Goal: Information Seeking & Learning: Compare options

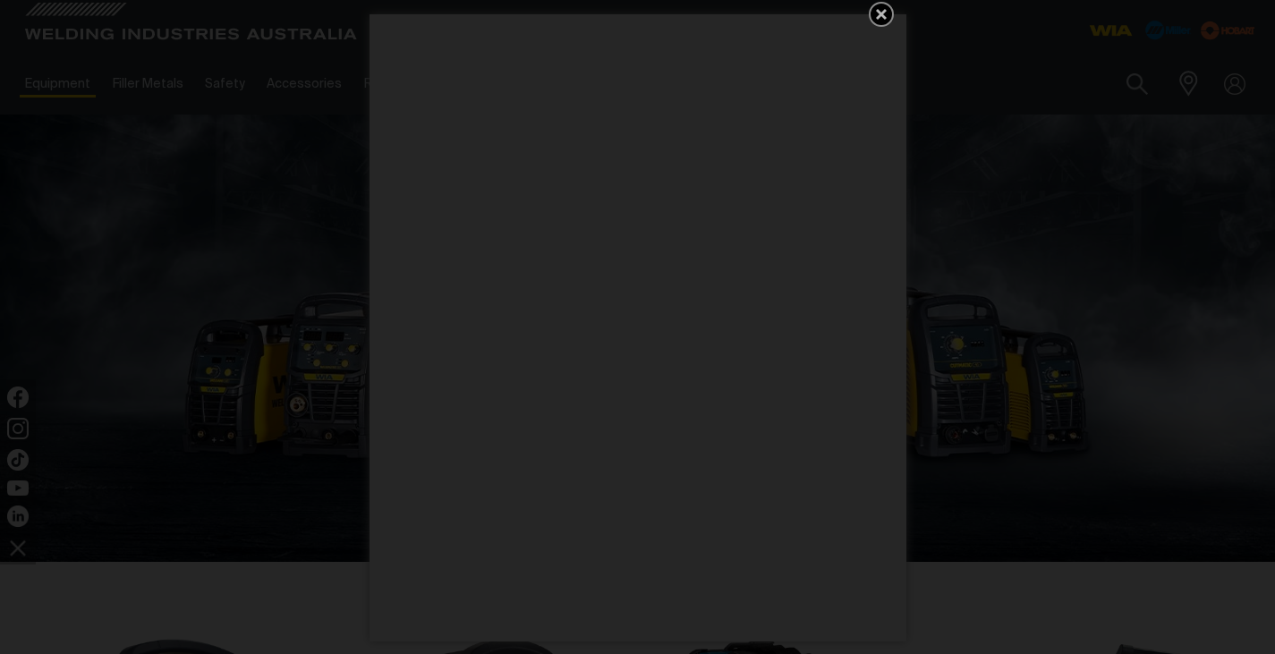
click at [885, 9] on icon "Get 5 WIA Welding Guides Free!" at bounding box center [881, 14] width 21 height 21
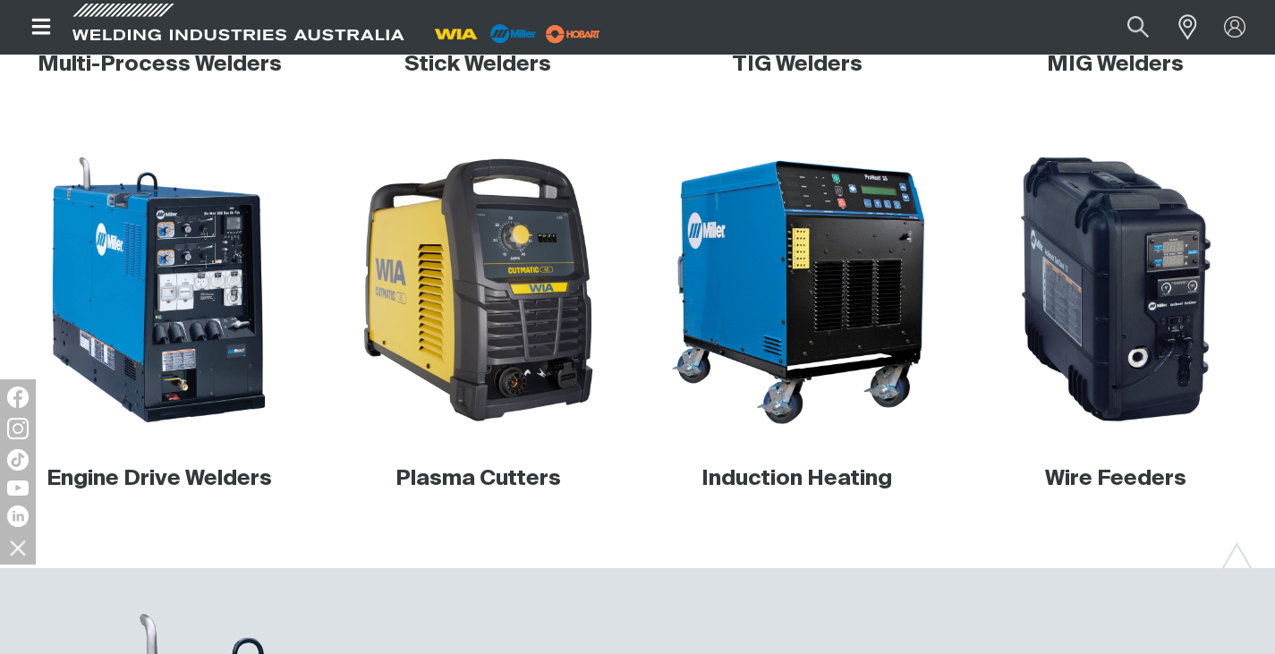
scroll to position [626, 0]
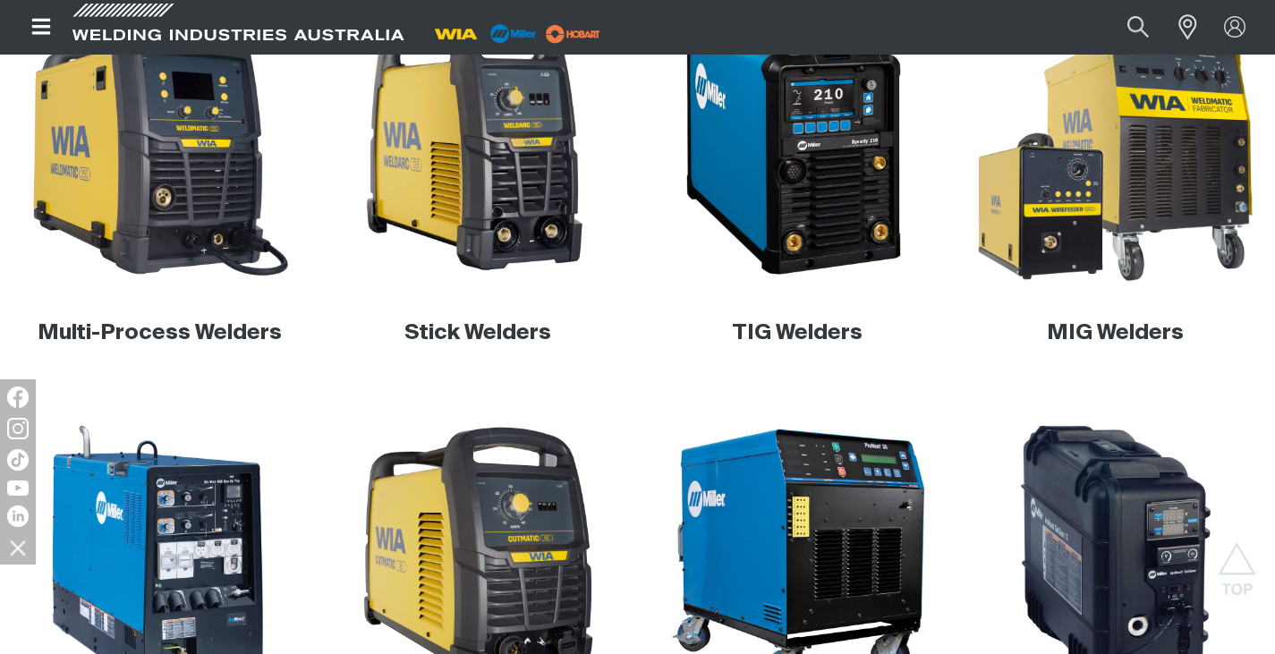
click at [1117, 204] on img at bounding box center [1116, 144] width 300 height 300
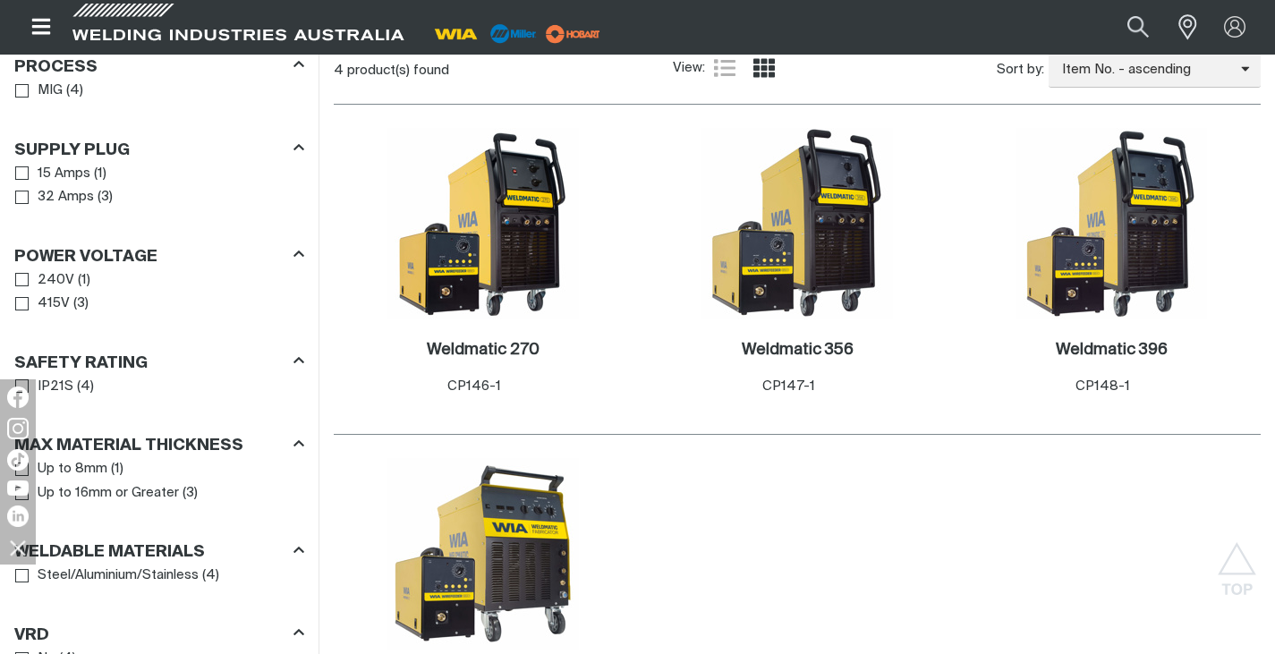
scroll to position [928, 0]
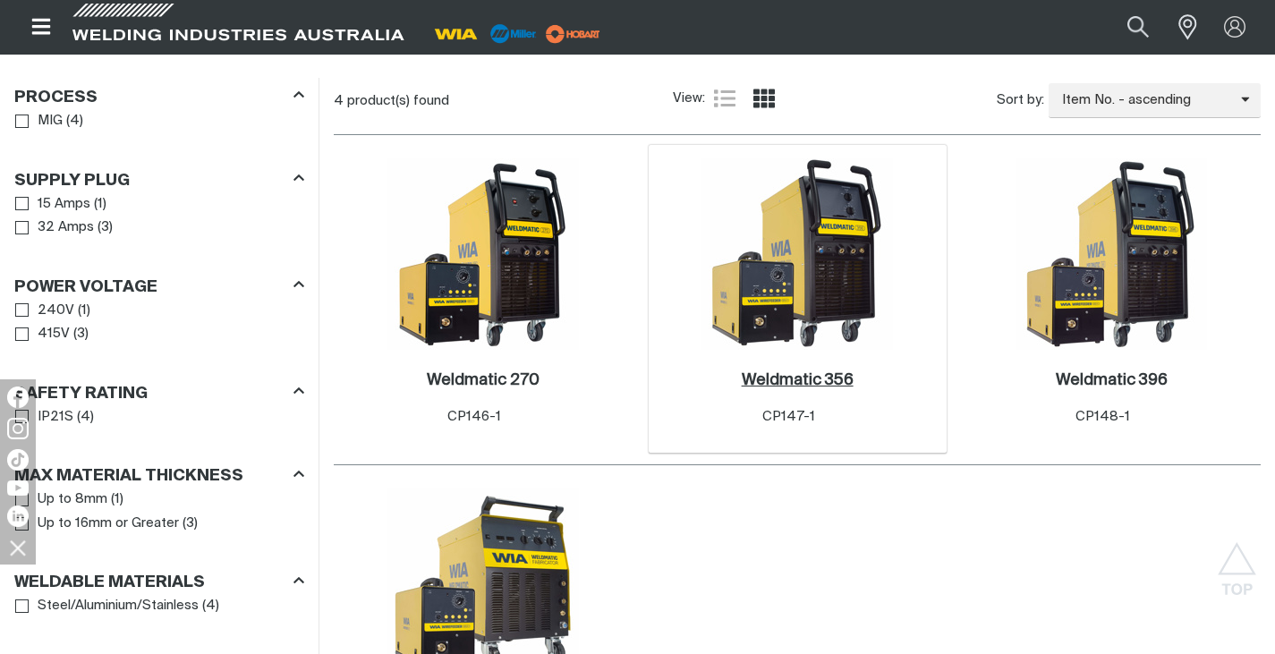
click at [800, 374] on h2 "Weldmatic 356 ." at bounding box center [798, 380] width 112 height 16
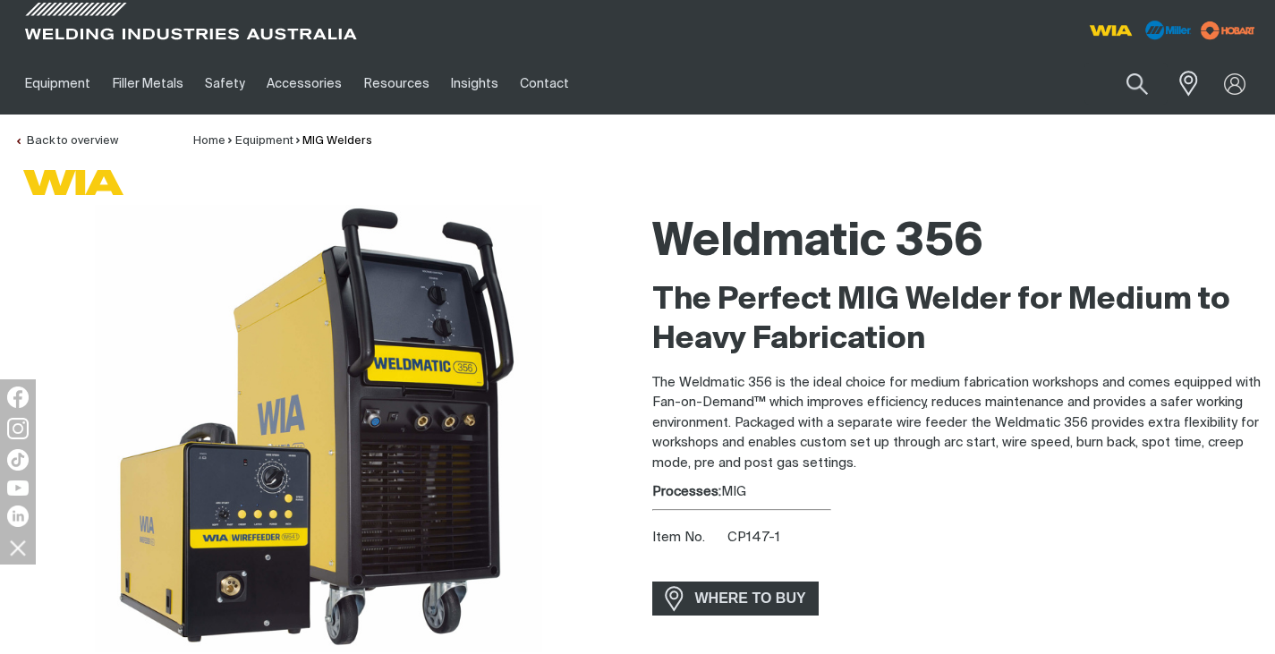
click at [1206, 205] on div "Weldmatic 356" at bounding box center [956, 243] width 609 height 76
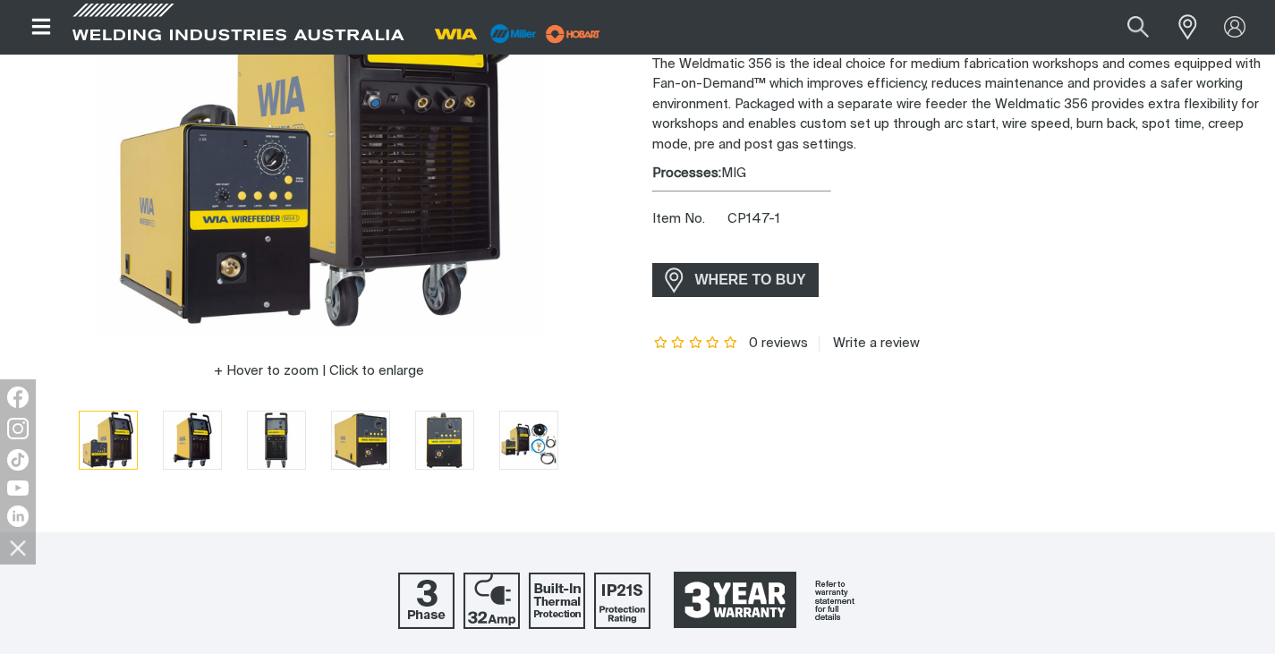
scroll to position [346, 0]
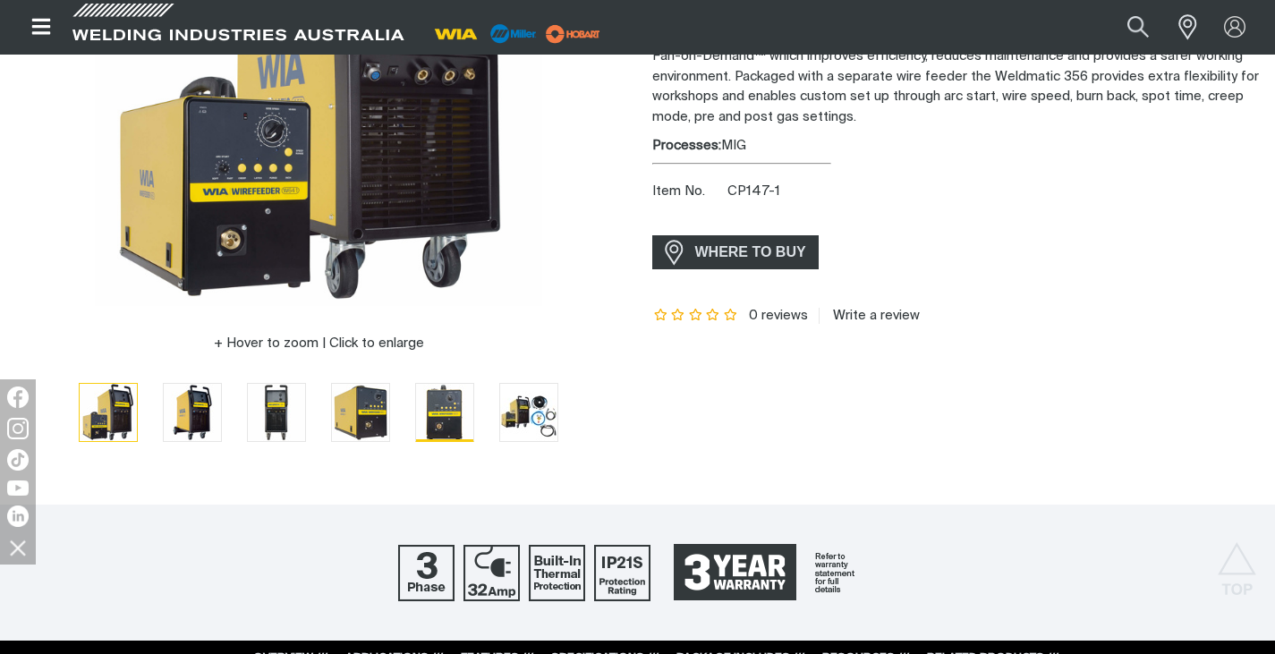
click at [441, 410] on img "Go to slide 5" at bounding box center [444, 412] width 57 height 57
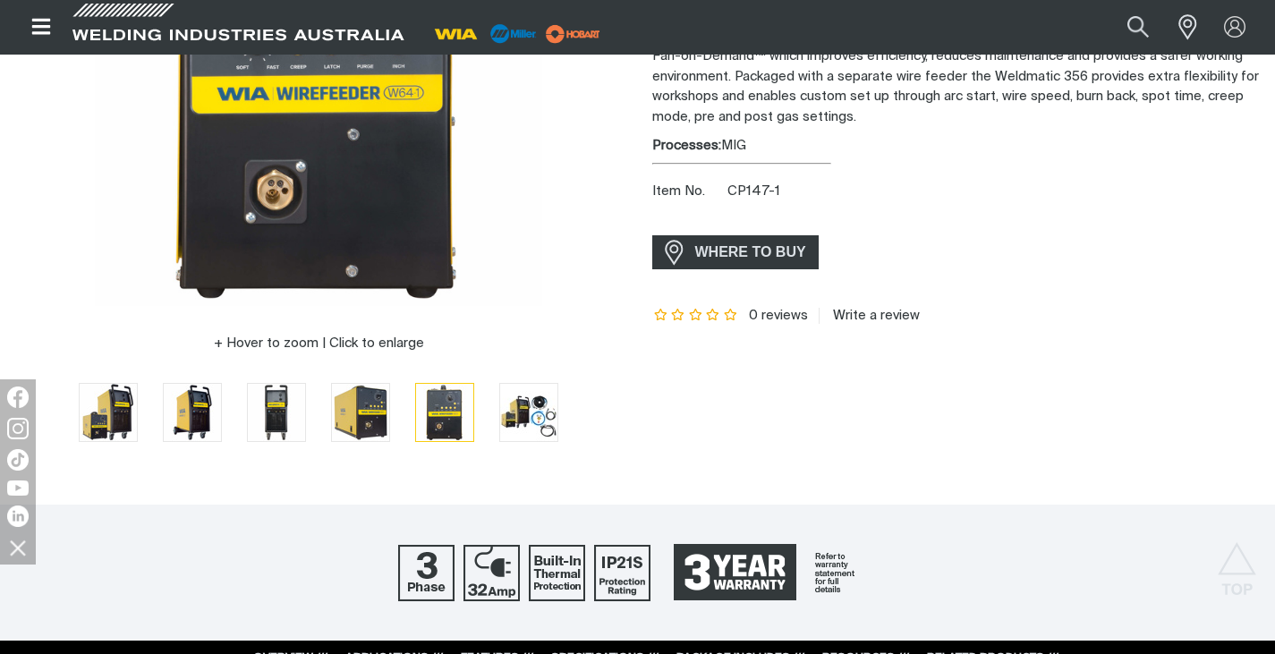
scroll to position [257, 0]
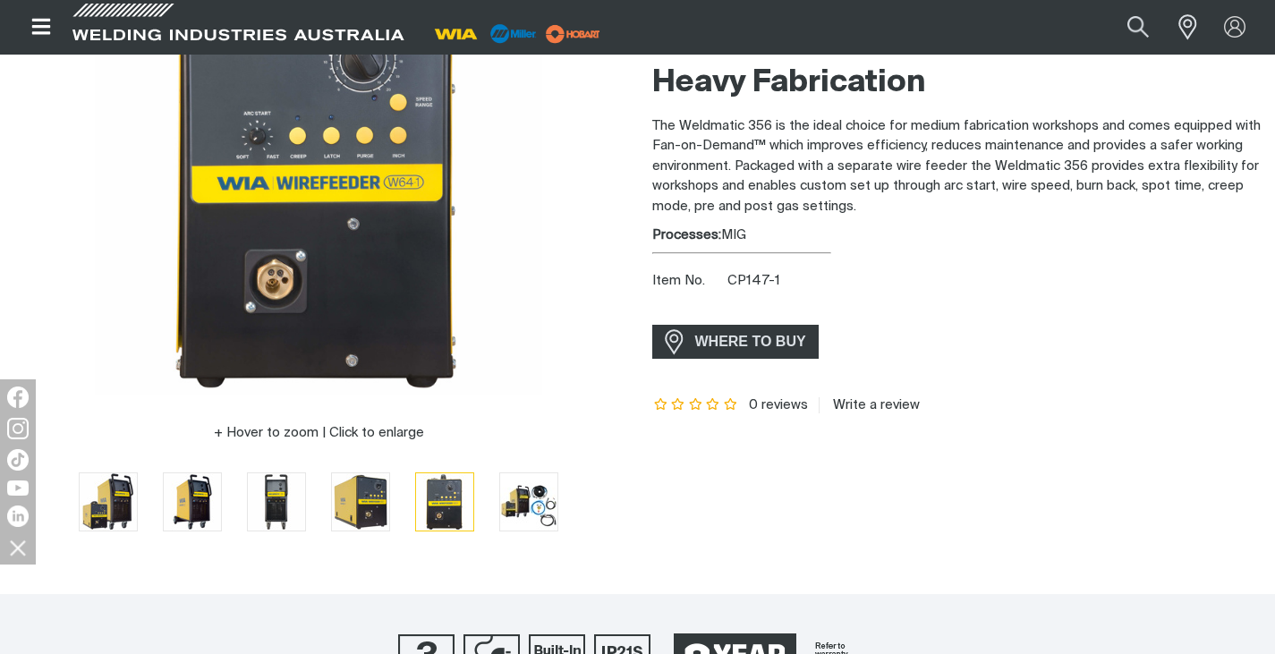
click at [313, 196] on img at bounding box center [318, 171] width 447 height 447
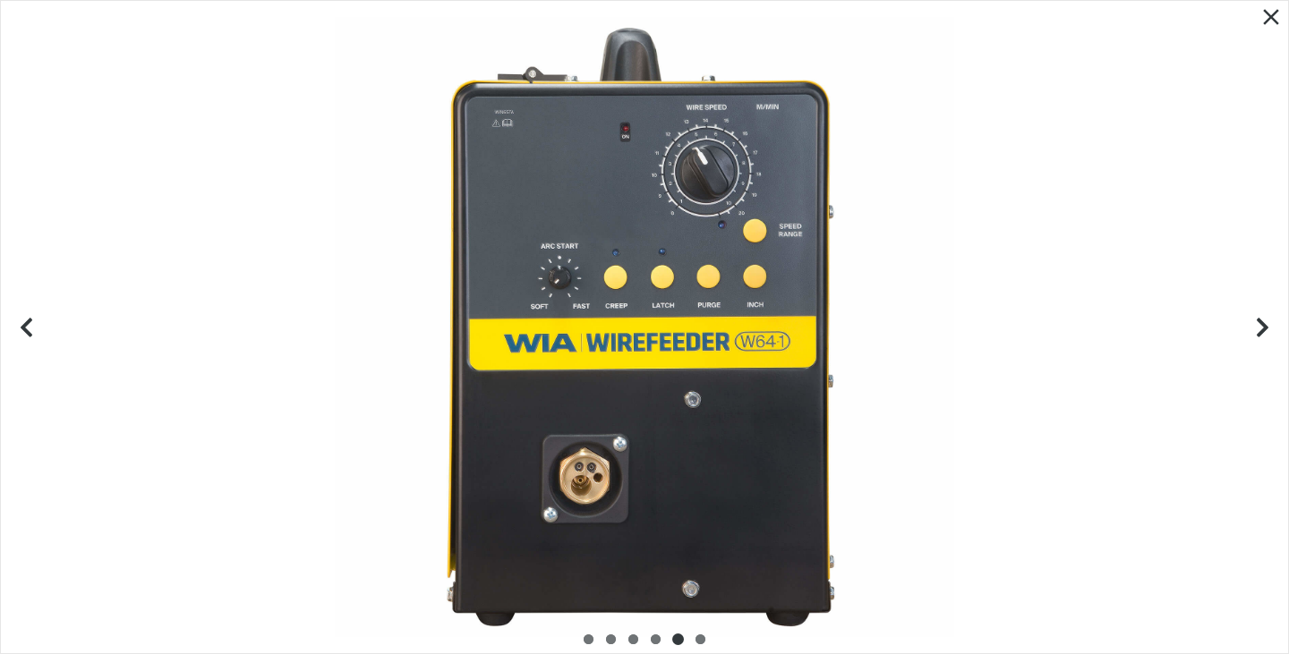
click at [653, 431] on div at bounding box center [644, 327] width 1287 height 652
click at [653, 428] on div at bounding box center [644, 327] width 1287 height 652
click at [1267, 9] on icon "Close pop-up overlay" at bounding box center [1270, 17] width 27 height 27
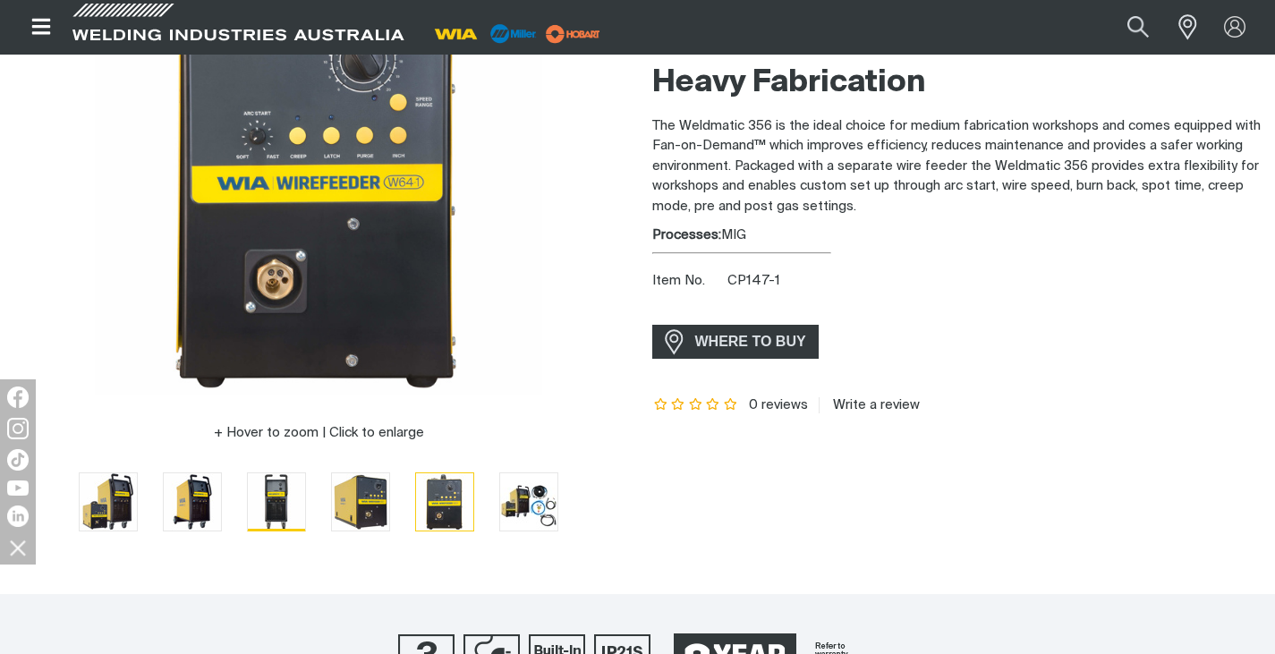
click at [281, 498] on img "Go to slide 3" at bounding box center [276, 501] width 57 height 57
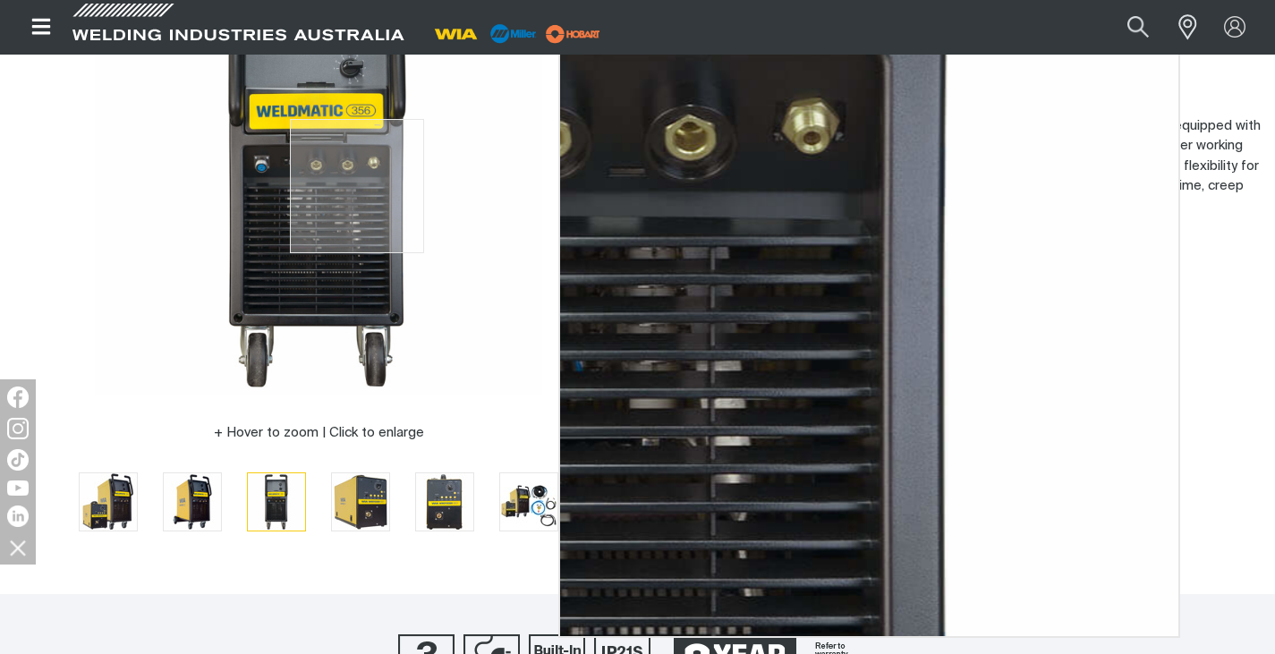
click at [352, 180] on img at bounding box center [318, 171] width 447 height 447
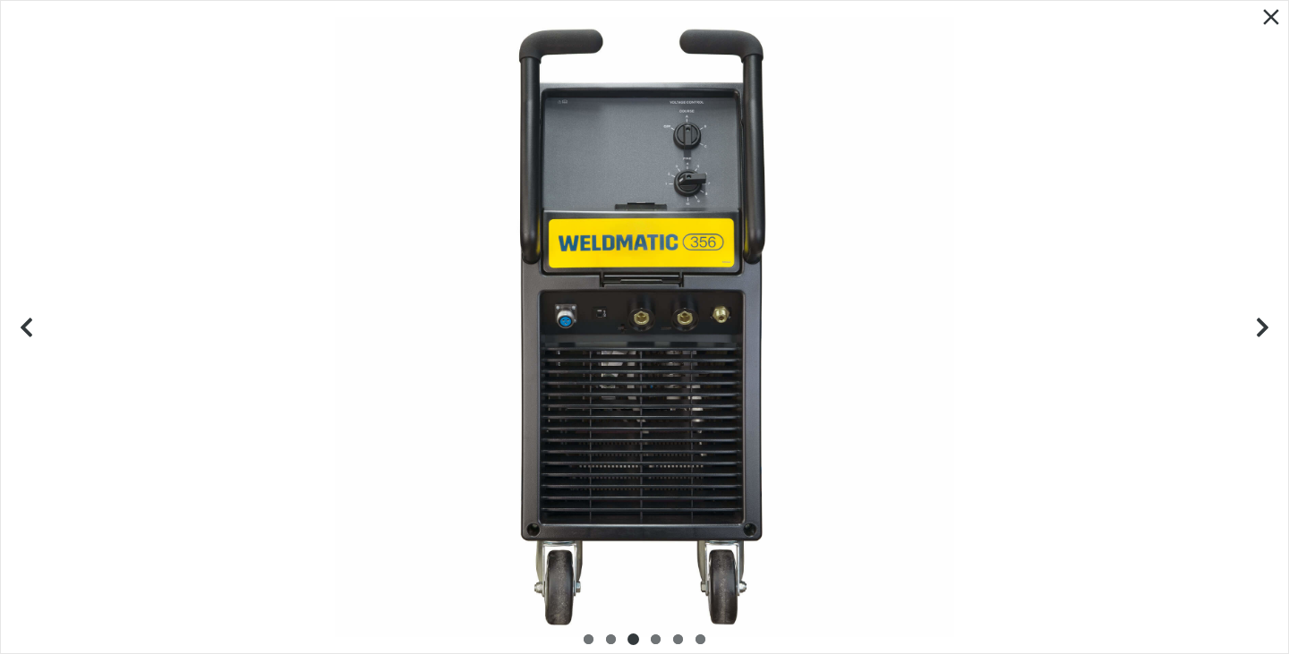
click at [708, 150] on div at bounding box center [644, 327] width 1287 height 652
click at [1274, 326] on icon "Next slide" at bounding box center [1266, 327] width 22 height 22
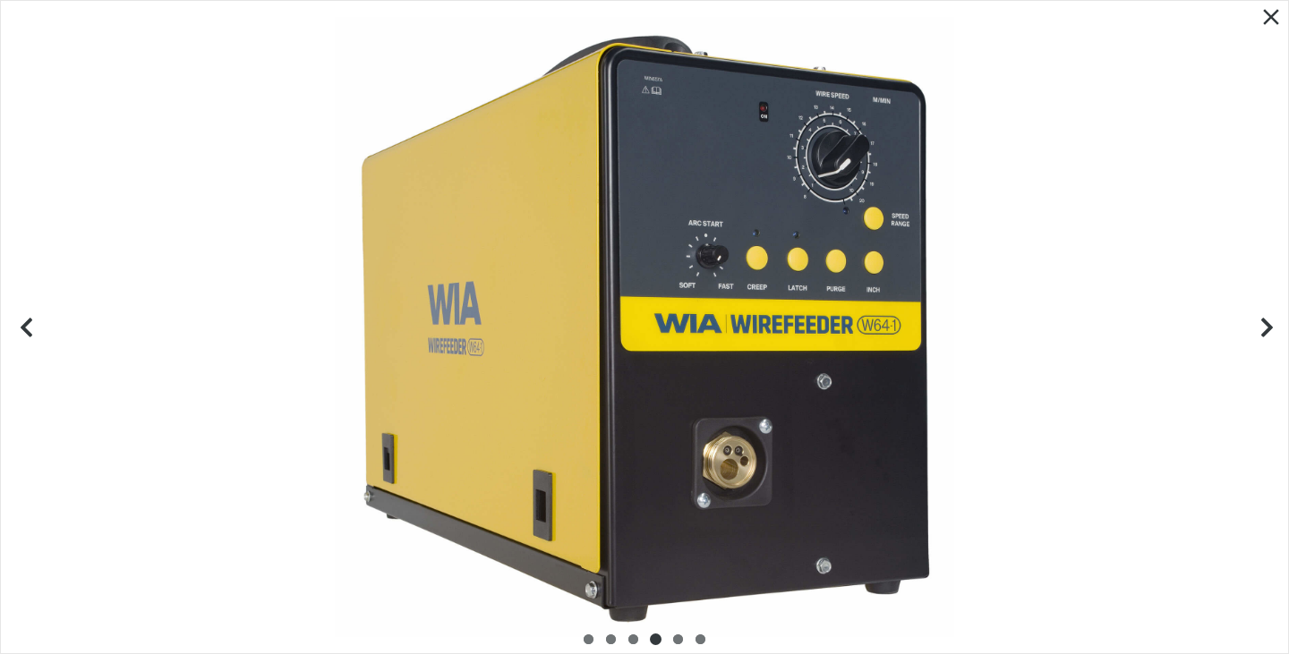
click at [1272, 325] on icon "Next slide" at bounding box center [1266, 327] width 22 height 22
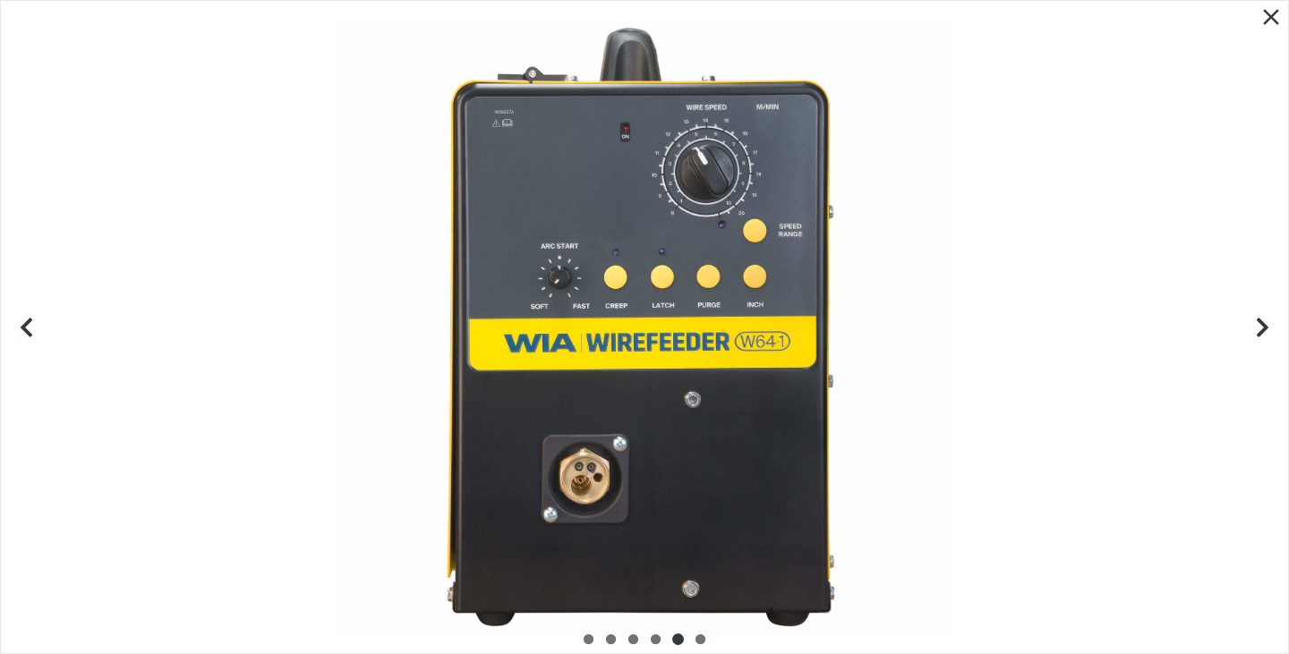
click at [1263, 17] on icon "Close pop-up overlay" at bounding box center [1270, 17] width 27 height 27
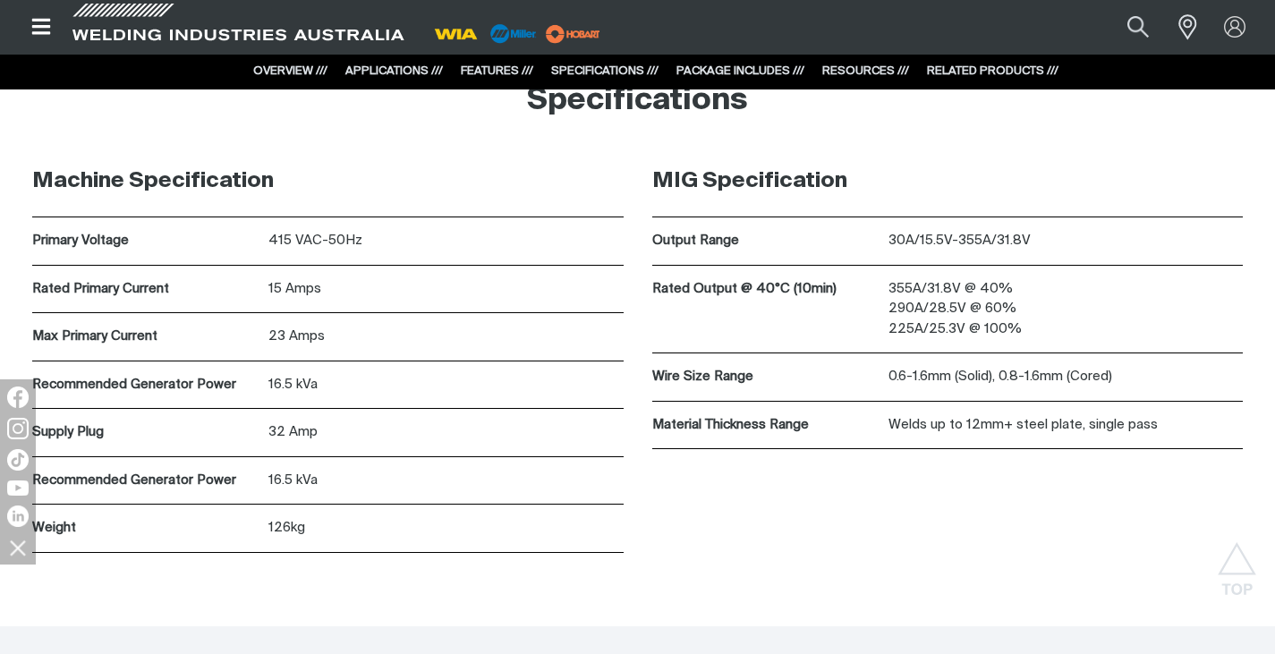
scroll to position [4646, 0]
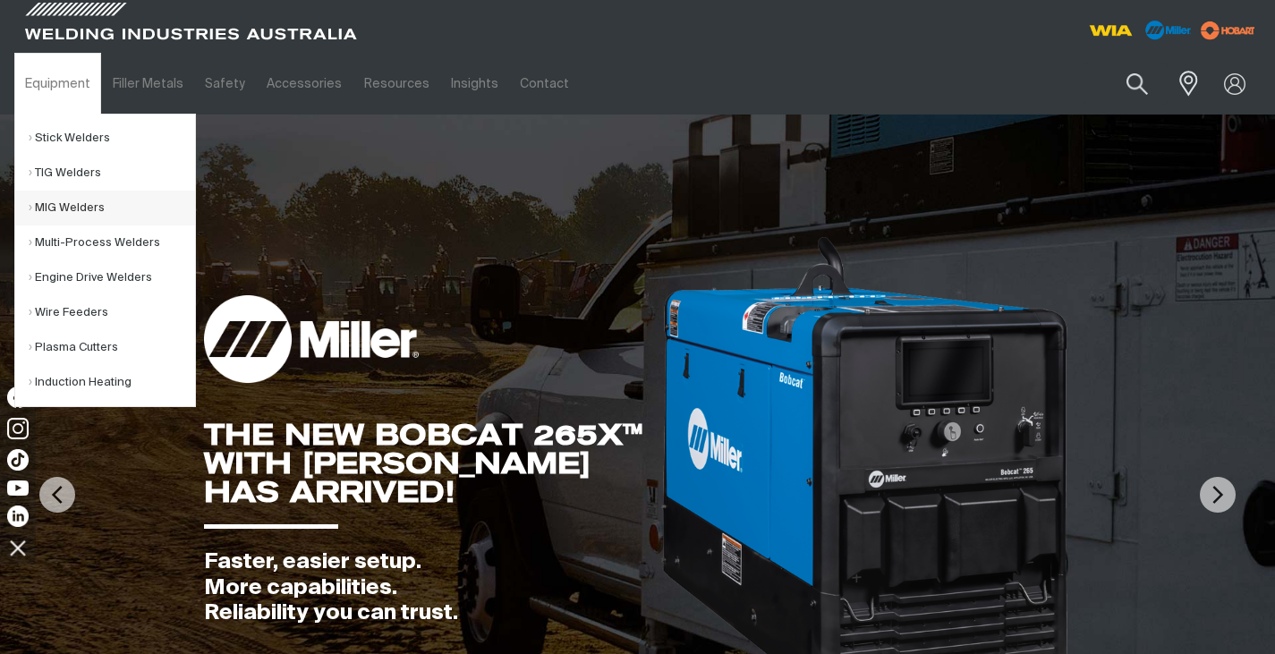
click at [76, 202] on link "MIG Welders" at bounding box center [112, 208] width 166 height 35
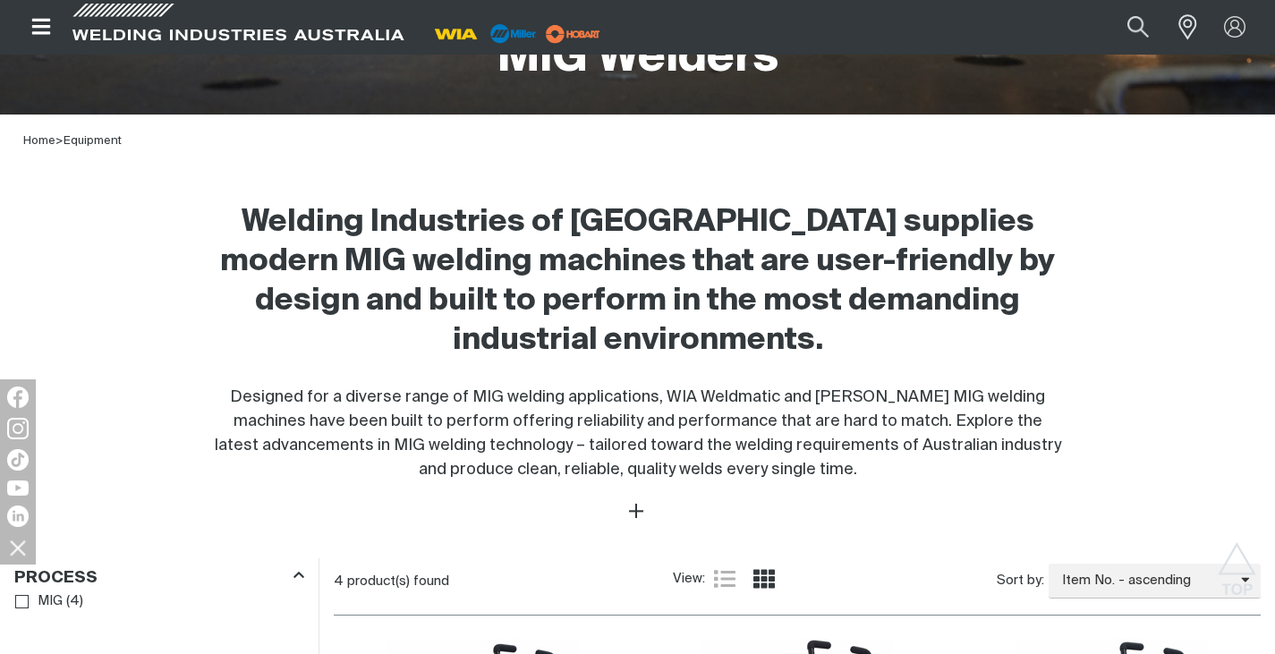
scroll to position [895, 0]
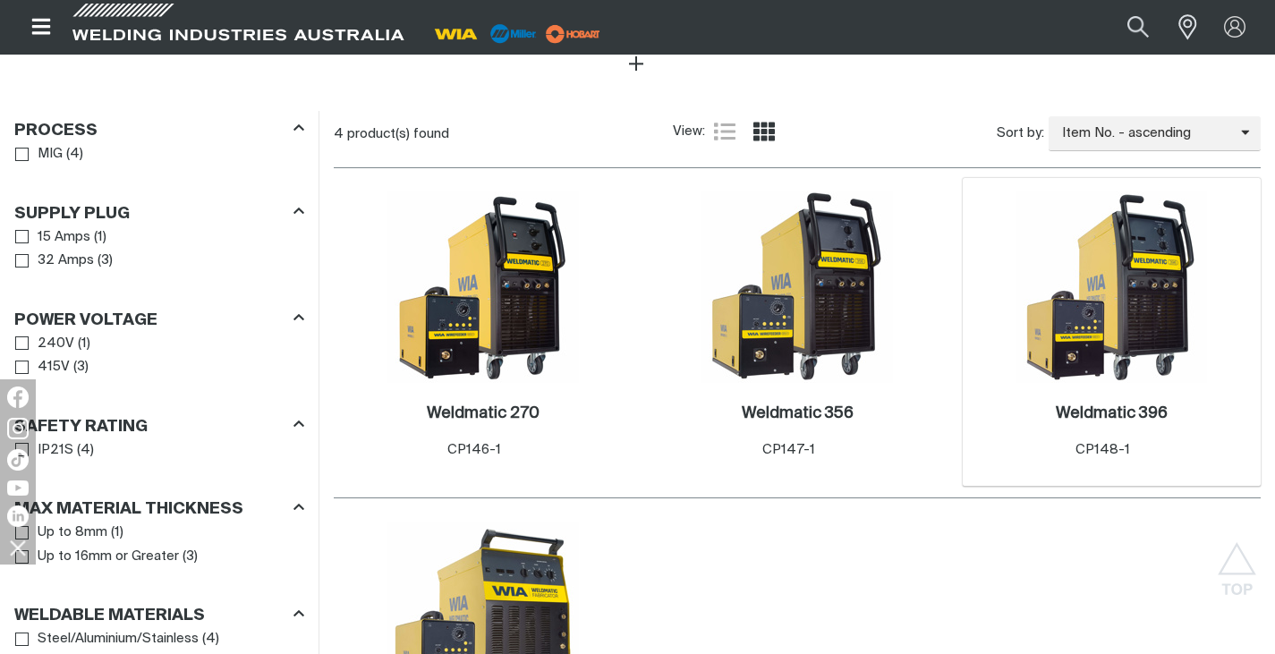
click at [1128, 337] on img at bounding box center [1112, 288] width 192 height 192
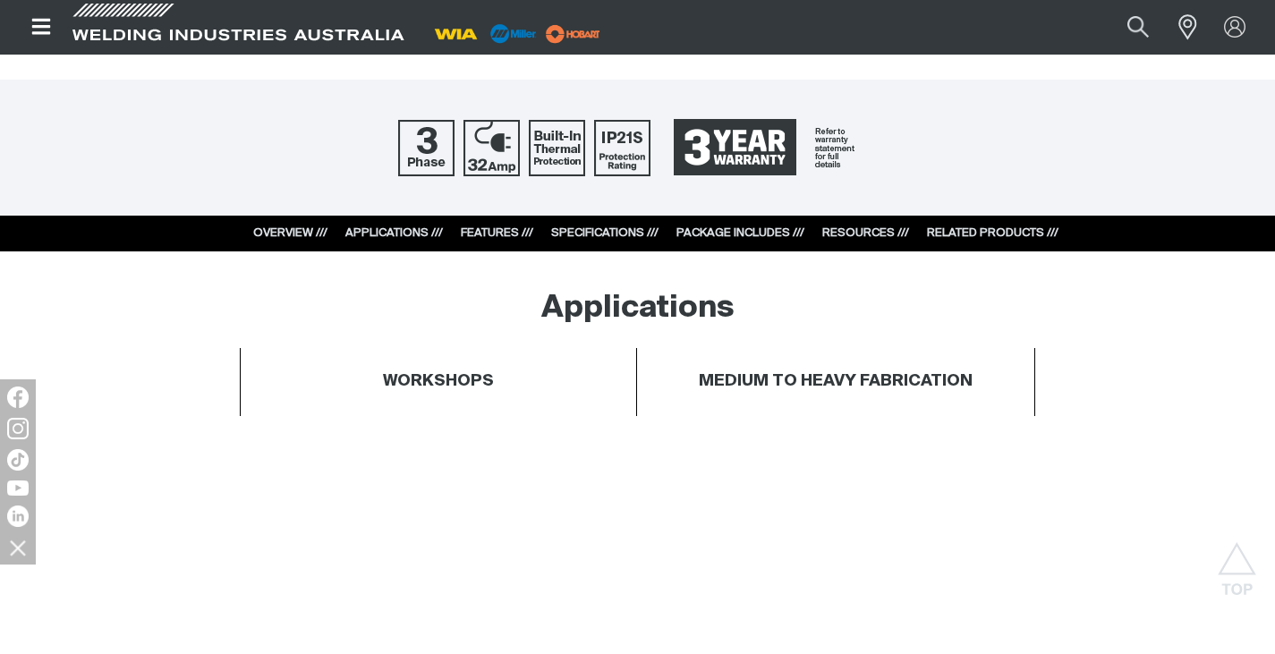
scroll to position [805, 0]
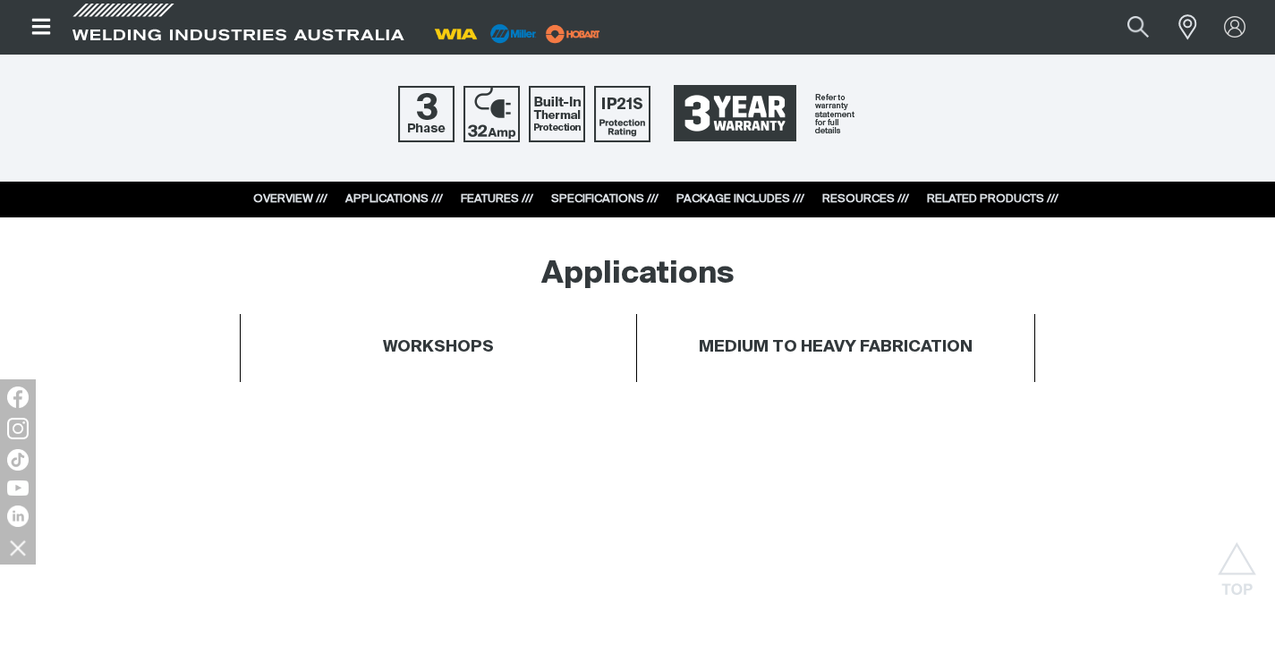
click at [616, 198] on link "SPECIFICATIONS ///" at bounding box center [604, 199] width 107 height 12
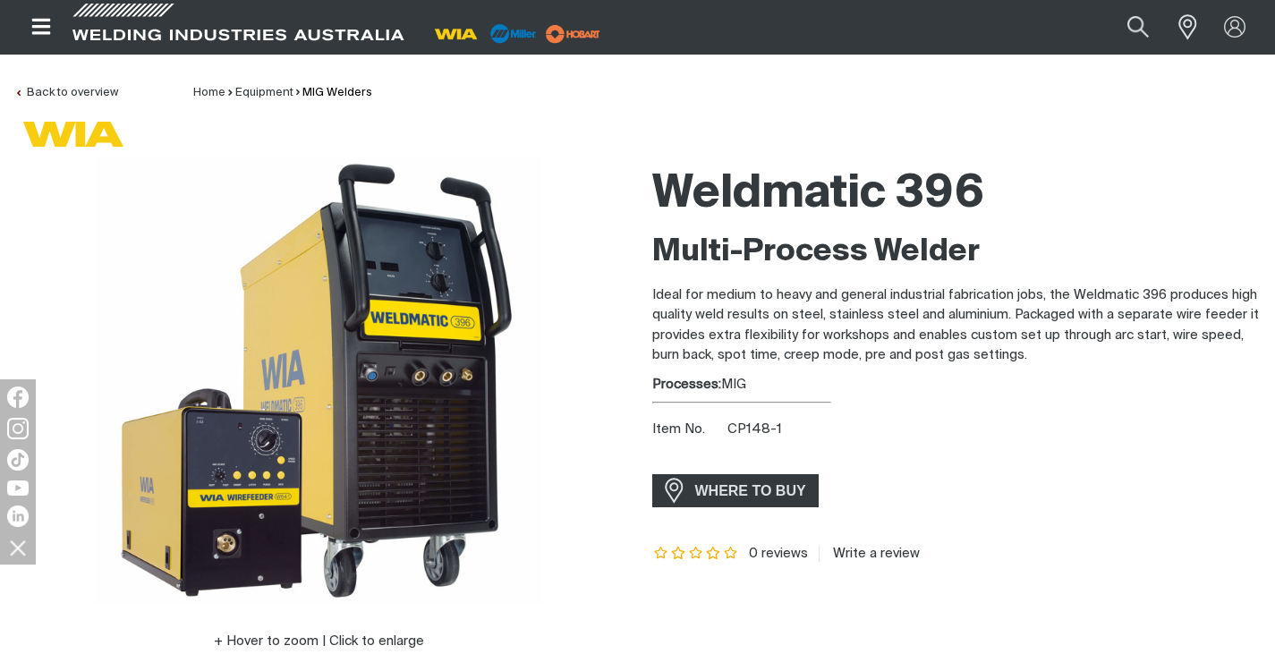
scroll to position [0, 0]
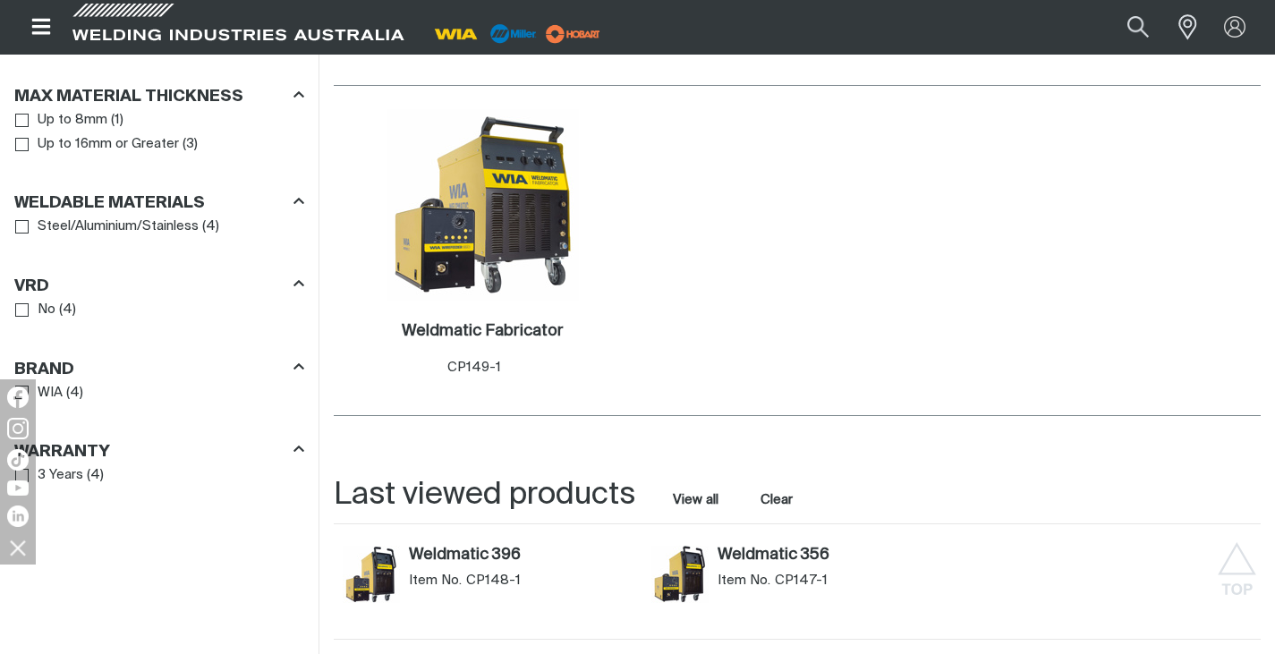
scroll to position [1253, 0]
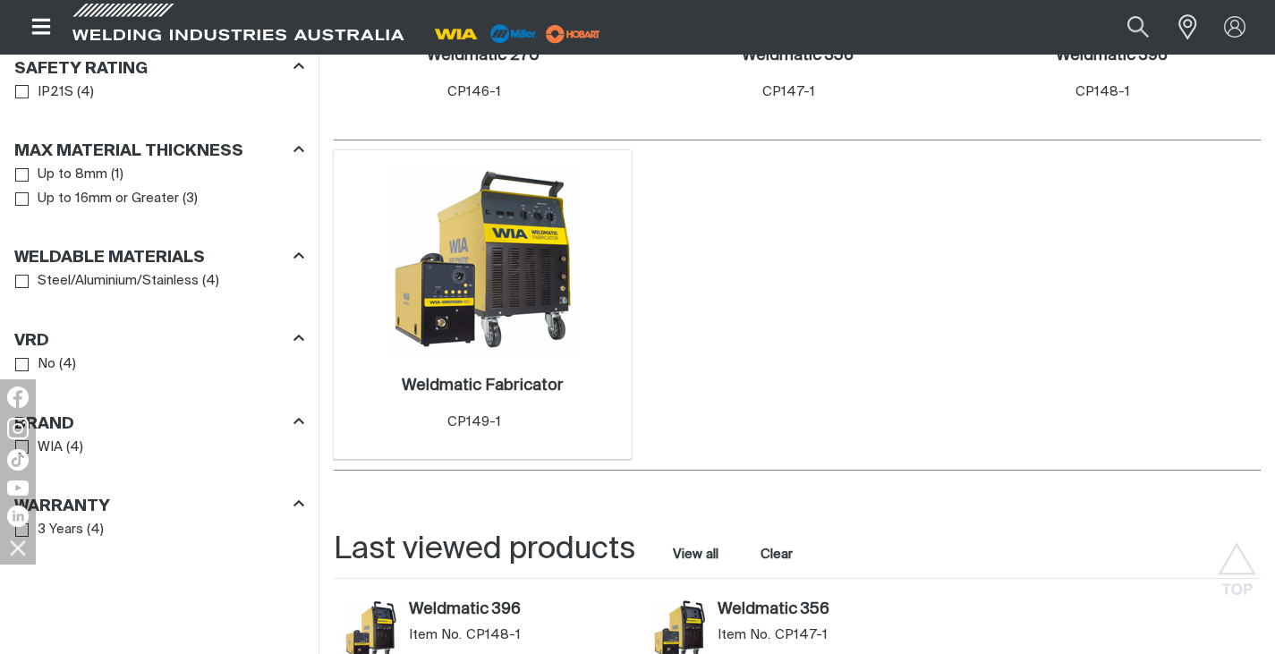
click at [494, 310] on img at bounding box center [483, 260] width 192 height 192
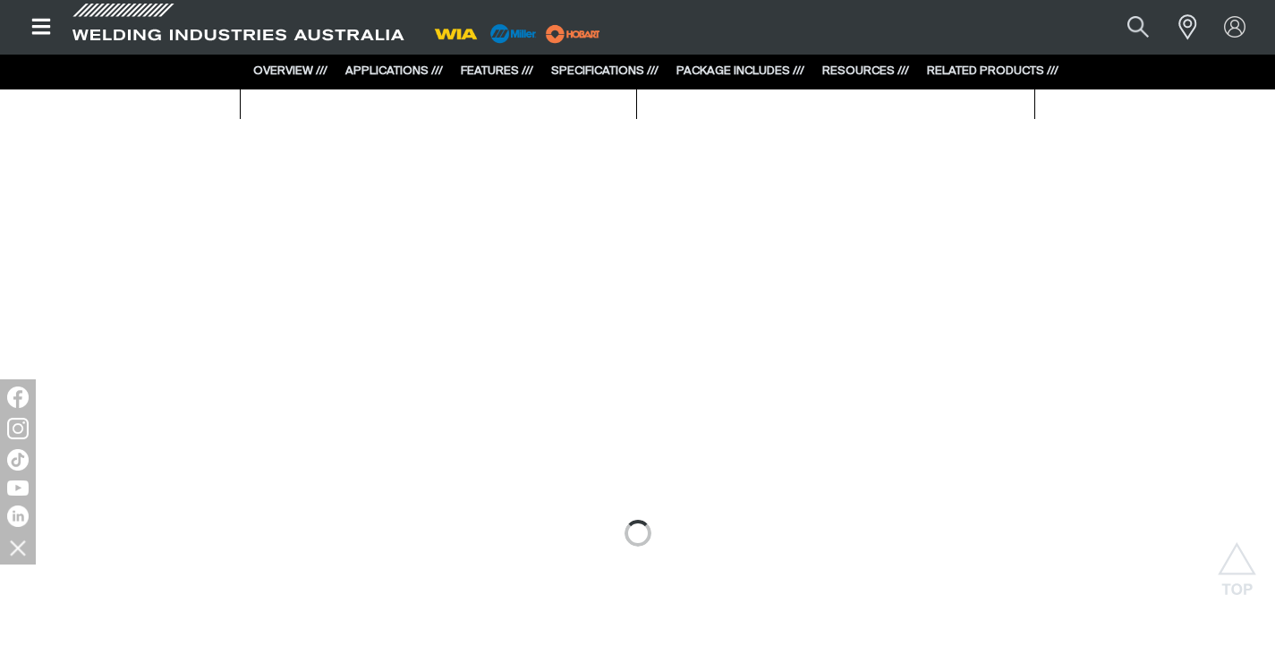
scroll to position [1521, 0]
click at [620, 71] on link "SPECIFICATIONS ///" at bounding box center [604, 71] width 107 height 12
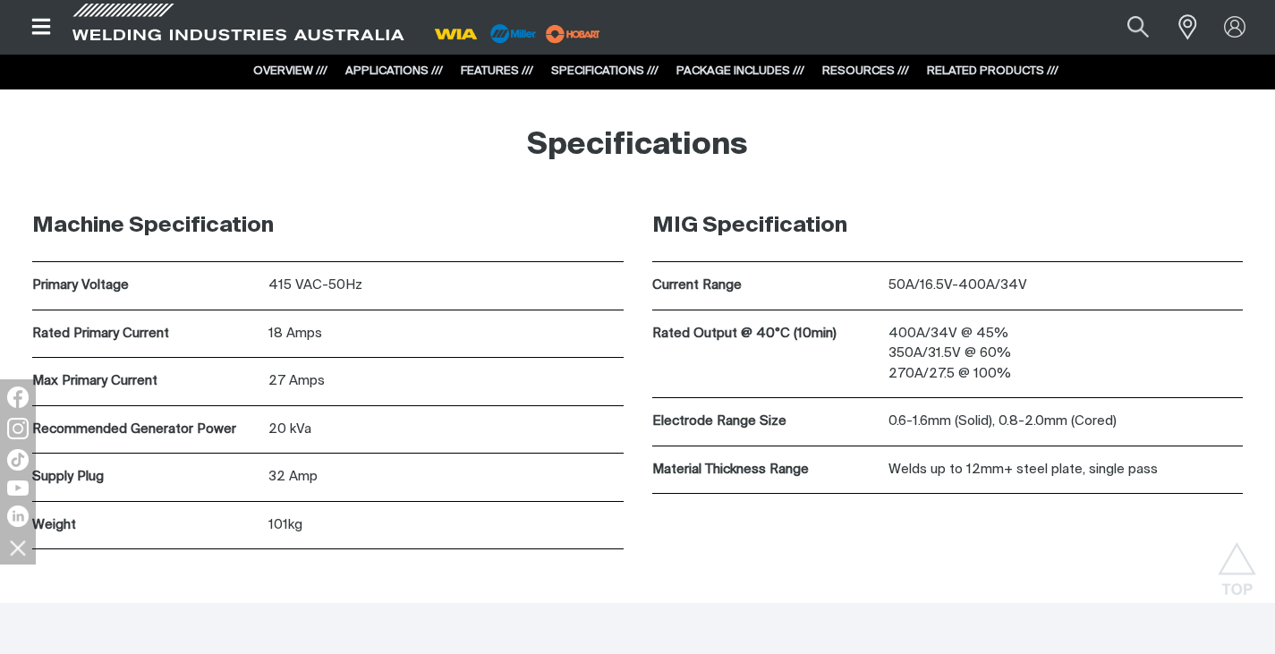
scroll to position [5303, 0]
